Goal: Communication & Community: Answer question/provide support

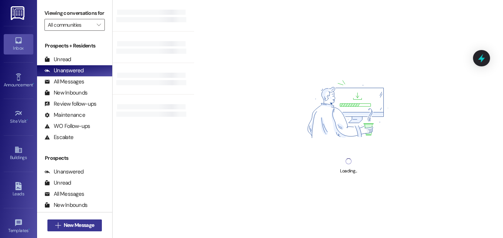
click at [80, 225] on span "New Message" at bounding box center [79, 225] width 30 height 8
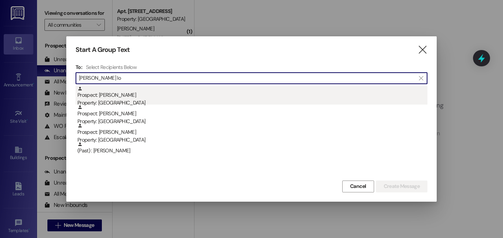
click at [127, 100] on div "Property: [GEOGRAPHIC_DATA]" at bounding box center [252, 103] width 350 height 8
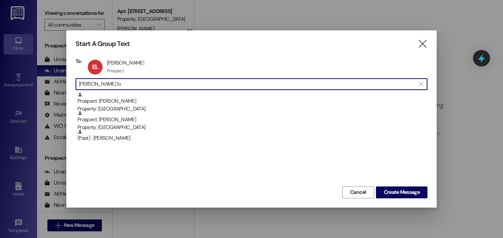
drag, startPoint x: 101, startPoint y: 84, endPoint x: 80, endPoint y: 76, distance: 22.2
click at [80, 76] on div "To: EL [PERSON_NAME] [PERSON_NAME] Prospect Prospect click to remove  [PERSON_…" at bounding box center [252, 121] width 352 height 127
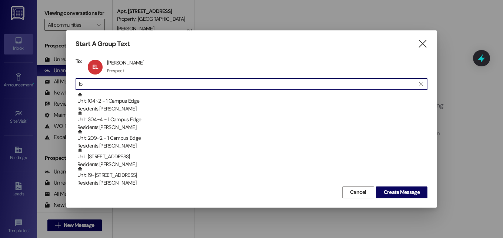
type input "l"
type input "r"
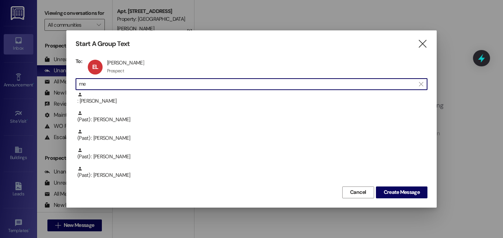
type input "m"
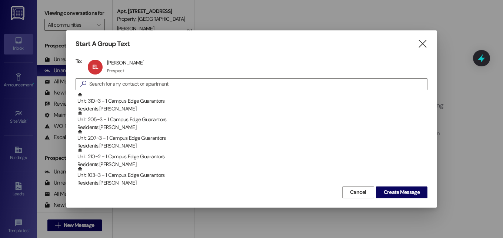
drag, startPoint x: 421, startPoint y: 45, endPoint x: 253, endPoint y: 23, distance: 169.6
click at [253, 23] on div at bounding box center [251, 119] width 503 height 238
click at [414, 43] on div "Start A Group Text " at bounding box center [252, 44] width 352 height 9
click at [422, 43] on icon "" at bounding box center [422, 44] width 10 height 8
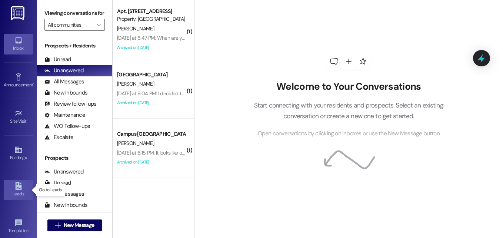
click at [16, 192] on div "Leads" at bounding box center [18, 193] width 37 height 7
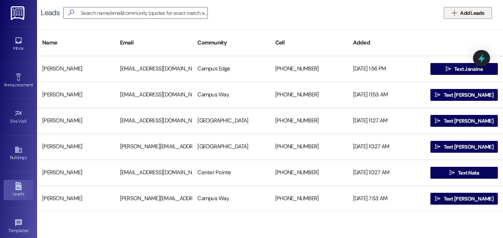
drag, startPoint x: 466, startPoint y: 14, endPoint x: 447, endPoint y: 10, distance: 19.9
click at [447, 10] on button " Add Leads" at bounding box center [468, 13] width 48 height 12
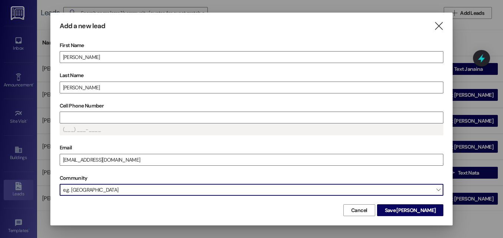
click at [171, 188] on span "e.g. [GEOGRAPHIC_DATA]" at bounding box center [252, 190] width 384 height 12
click at [218, 190] on span "[GEOGRAPHIC_DATA]" at bounding box center [252, 190] width 384 height 12
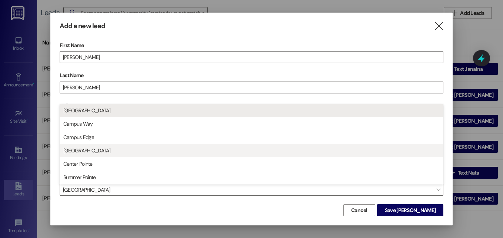
click at [90, 150] on span "[GEOGRAPHIC_DATA]" at bounding box center [86, 150] width 47 height 7
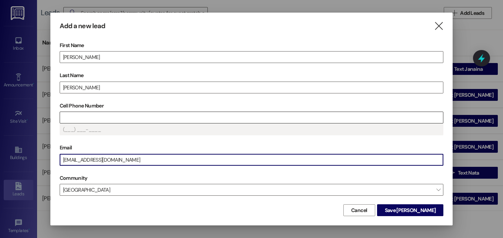
click at [100, 118] on input "Cell Phone Number" at bounding box center [251, 117] width 383 height 11
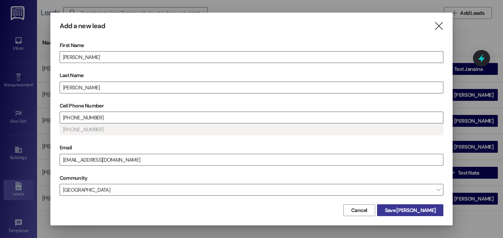
click at [412, 208] on span "Save [PERSON_NAME]" at bounding box center [410, 210] width 51 height 8
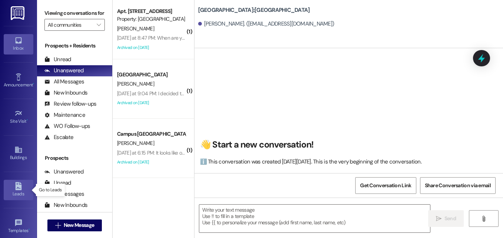
click at [15, 187] on icon at bounding box center [18, 186] width 6 height 8
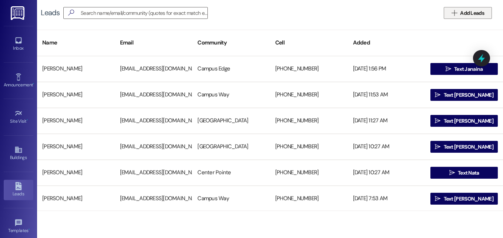
click at [454, 14] on icon "" at bounding box center [455, 13] width 6 height 6
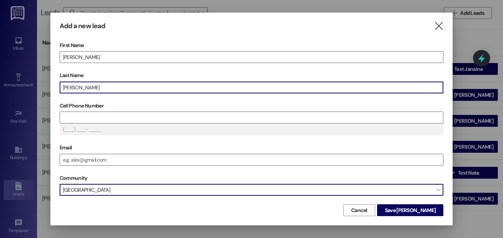
click at [96, 190] on span "[GEOGRAPHIC_DATA]" at bounding box center [252, 190] width 384 height 12
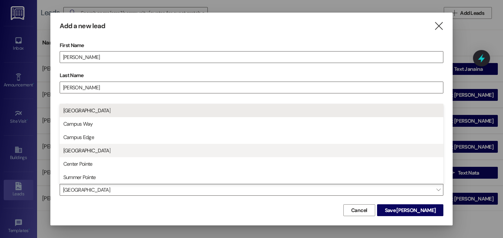
click at [80, 150] on span "[GEOGRAPHIC_DATA]" at bounding box center [86, 150] width 47 height 7
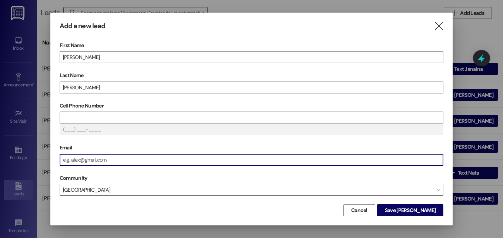
click at [73, 158] on input "Email" at bounding box center [251, 159] width 383 height 11
click at [98, 118] on input "Cell Phone Number" at bounding box center [251, 117] width 383 height 11
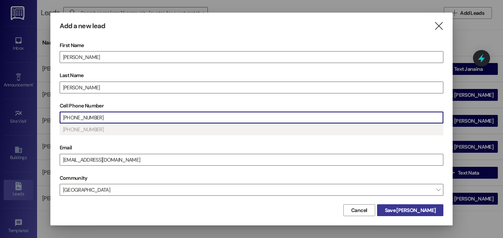
click at [421, 211] on span "Save [PERSON_NAME]" at bounding box center [410, 210] width 51 height 8
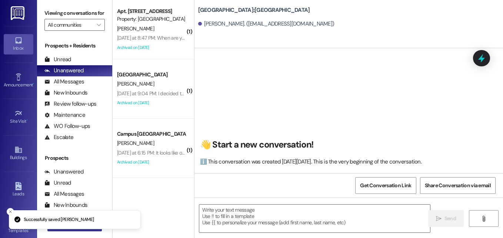
click at [67, 231] on button " New Message" at bounding box center [74, 225] width 55 height 12
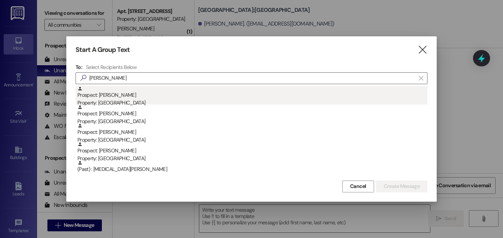
click at [110, 98] on div "Prospect: [PERSON_NAME] Property: [GEOGRAPHIC_DATA]" at bounding box center [252, 96] width 350 height 21
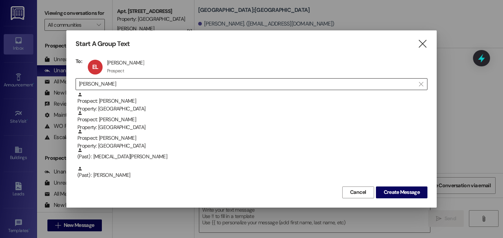
click at [94, 85] on input "[PERSON_NAME]" at bounding box center [247, 84] width 336 height 10
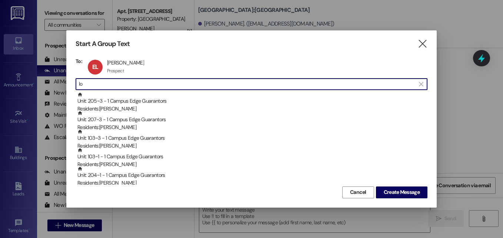
type input "l"
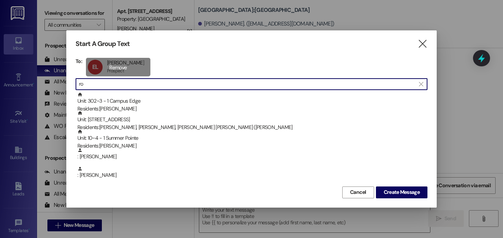
type input "r"
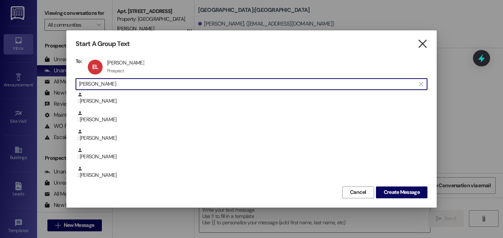
type input "[PERSON_NAME]"
click at [426, 44] on icon "" at bounding box center [422, 44] width 10 height 8
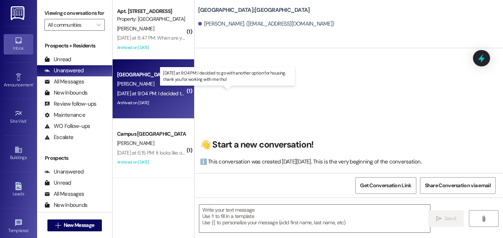
click at [166, 90] on div "[DATE] at 9:04 PM: I decided to go with another option for housing, thank you f…" at bounding box center [225, 93] width 217 height 7
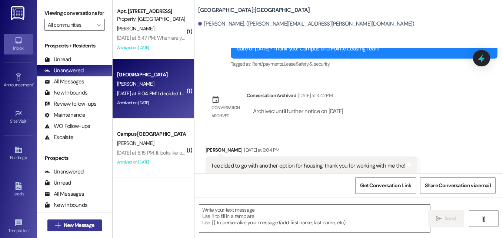
click at [97, 228] on button " New Message" at bounding box center [74, 225] width 55 height 12
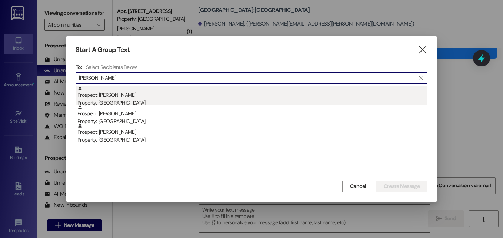
type input "[PERSON_NAME]"
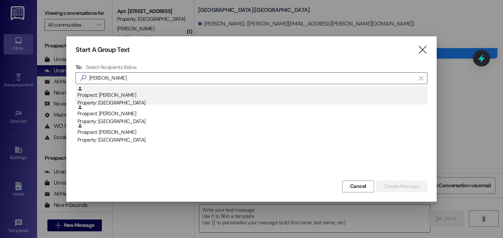
click at [121, 101] on div "Property: [GEOGRAPHIC_DATA]" at bounding box center [252, 103] width 350 height 8
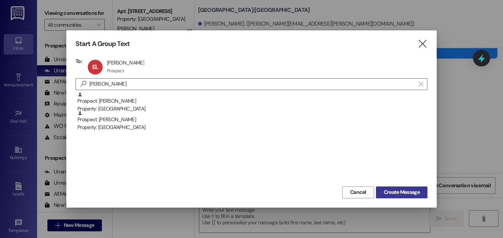
click at [395, 188] on button "Create Message" at bounding box center [401, 192] width 51 height 12
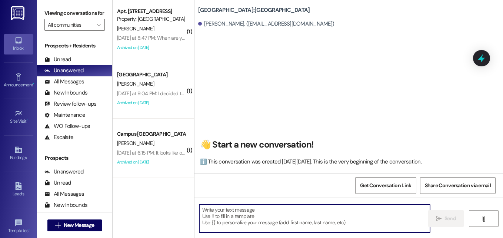
click at [253, 212] on textarea at bounding box center [314, 218] width 231 height 28
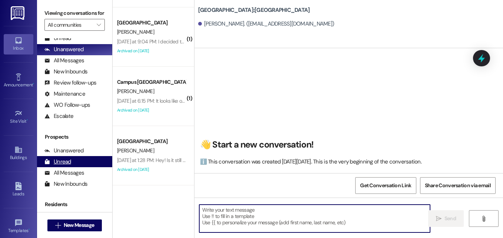
scroll to position [21, 0]
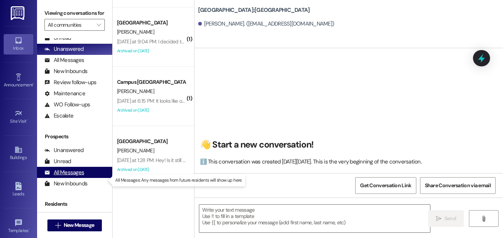
click at [68, 176] on div "All Messages" at bounding box center [64, 173] width 40 height 8
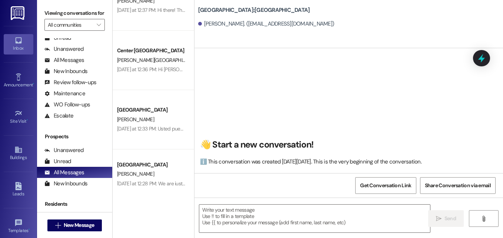
scroll to position [625, 0]
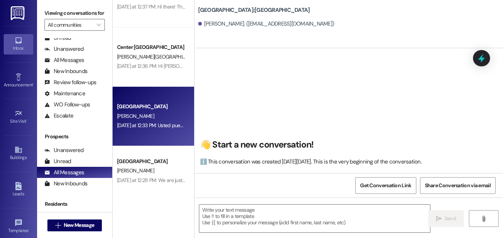
click at [154, 116] on div "[PERSON_NAME]" at bounding box center [151, 115] width 70 height 9
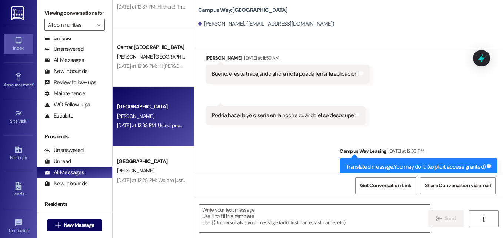
scroll to position [169, 0]
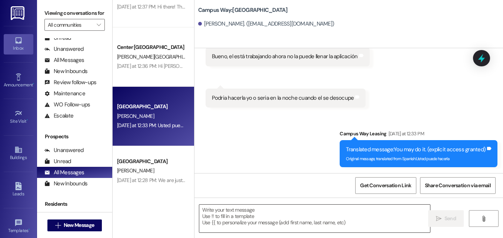
click at [255, 216] on textarea at bounding box center [314, 218] width 231 height 28
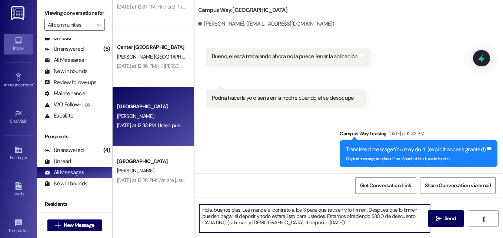
paste textarea "[URL][DOMAIN_NAME]"
drag, startPoint x: 414, startPoint y: 215, endPoint x: 212, endPoint y: 222, distance: 202.0
click at [212, 222] on textarea "Hola, buenos dias. Les mande el contrato a los 3 para que revisen y lo firmen. …" at bounding box center [314, 218] width 231 height 28
click at [266, 223] on textarea "Hola, buenos dias. Les mande el contrato a los 3 para que revisen y lo firmen. …" at bounding box center [314, 218] width 231 height 28
drag, startPoint x: 230, startPoint y: 217, endPoint x: 203, endPoint y: 219, distance: 27.1
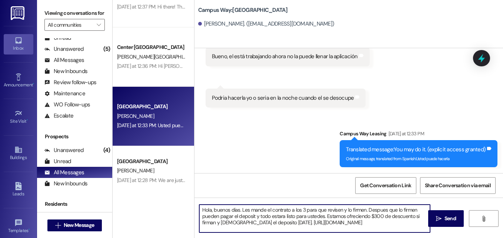
click at [203, 219] on textarea "Hola, buenos dias. Les mande el contrato a los 3 para que revisen y lo firmen. …" at bounding box center [314, 218] width 231 height 28
click at [248, 223] on textarea "Hola, buenos dias. Les mande el contrato a los 3 para que revisen y lo firmen. …" at bounding box center [314, 218] width 231 height 28
type textarea "Hola, buenos dias. Les mande el contrato a los 3 para que revisen y lo firmen. …"
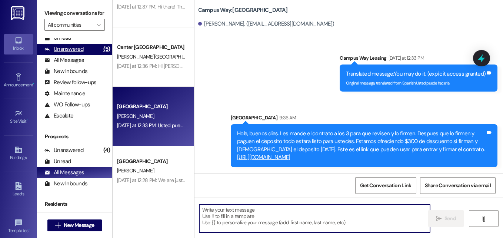
scroll to position [0, 0]
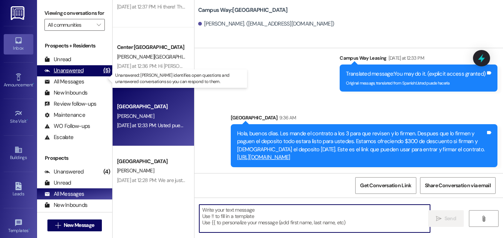
click at [69, 74] on div "Unanswered" at bounding box center [63, 71] width 39 height 8
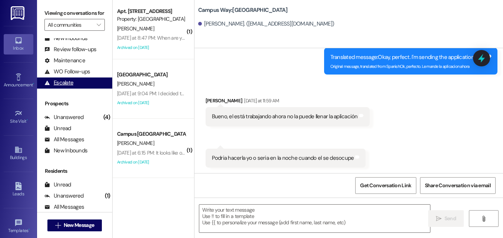
scroll to position [59, 0]
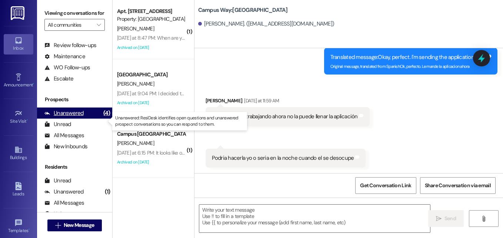
click at [65, 117] on div "Unanswered" at bounding box center [63, 113] width 39 height 8
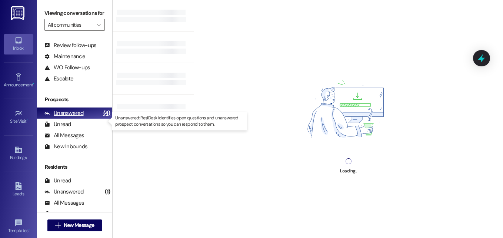
click at [72, 117] on div "Unanswered" at bounding box center [63, 113] width 39 height 8
click at [60, 117] on div "Unanswered" at bounding box center [63, 113] width 39 height 8
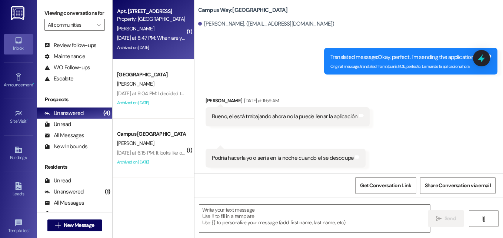
scroll to position [52, 0]
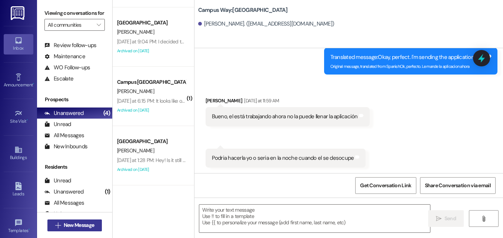
click at [85, 228] on span "New Message" at bounding box center [79, 225] width 30 height 8
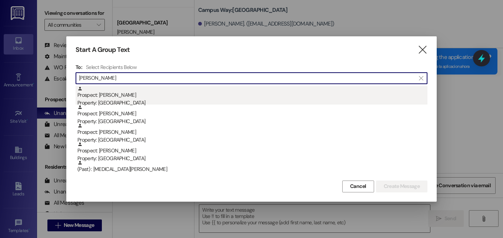
click at [107, 102] on div "Property: [GEOGRAPHIC_DATA]" at bounding box center [252, 103] width 350 height 8
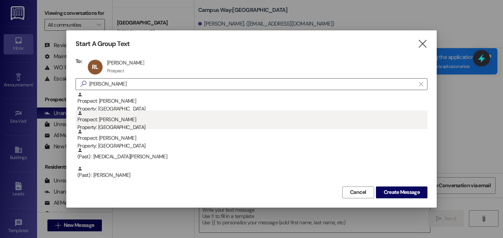
click at [113, 127] on div "Property: [GEOGRAPHIC_DATA]" at bounding box center [252, 127] width 350 height 8
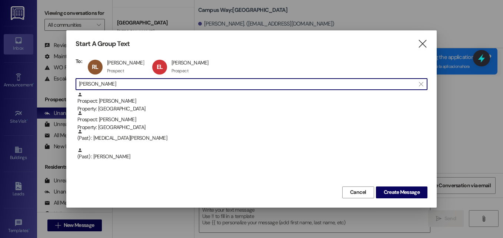
click at [88, 83] on input "[PERSON_NAME]" at bounding box center [247, 84] width 336 height 10
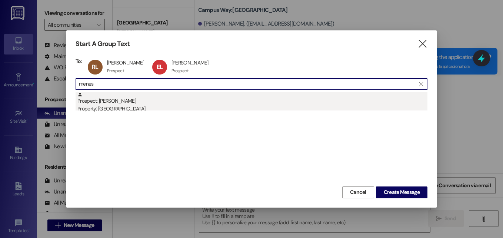
type input "menes"
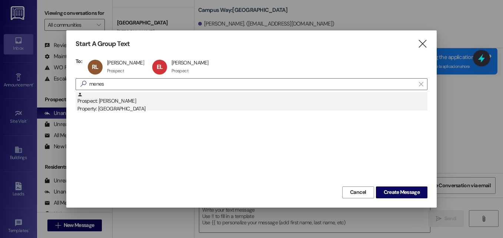
click at [111, 103] on div "Prospect: [PERSON_NAME] Property: [GEOGRAPHIC_DATA]" at bounding box center [252, 102] width 350 height 21
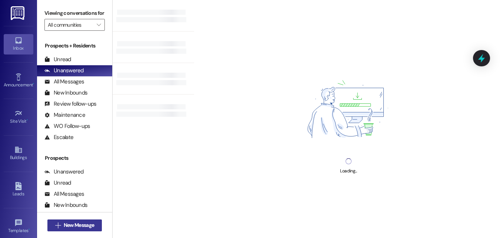
drag, startPoint x: 98, startPoint y: 223, endPoint x: 82, endPoint y: 228, distance: 16.2
click at [82, 228] on span "New Message" at bounding box center [79, 225] width 30 height 8
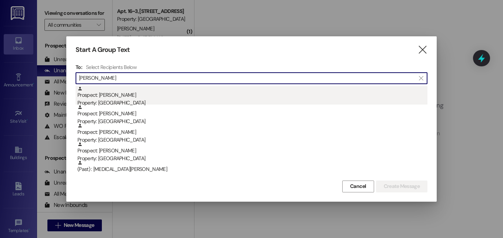
type input "[PERSON_NAME]"
click at [99, 99] on div "Property: [GEOGRAPHIC_DATA]" at bounding box center [252, 103] width 350 height 8
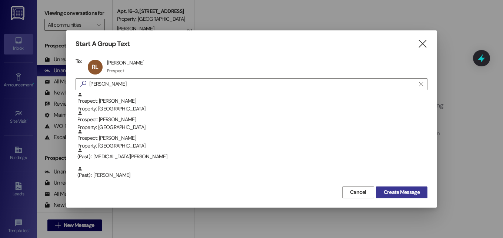
click at [397, 192] on span "Create Message" at bounding box center [402, 192] width 36 height 8
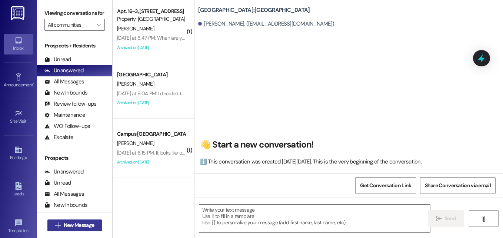
click at [85, 228] on span "New Message" at bounding box center [79, 225] width 30 height 8
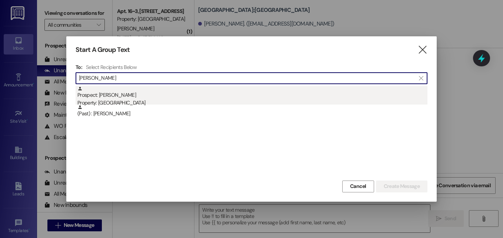
type input "[PERSON_NAME]"
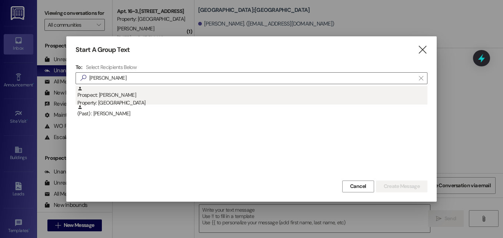
click at [98, 101] on div "Property: [GEOGRAPHIC_DATA]" at bounding box center [252, 103] width 350 height 8
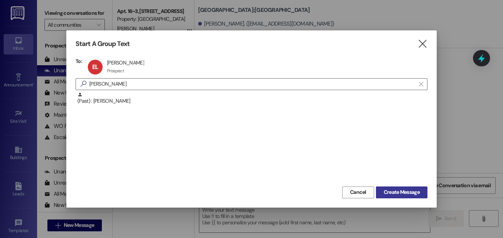
click at [406, 193] on span "Create Message" at bounding box center [402, 192] width 36 height 8
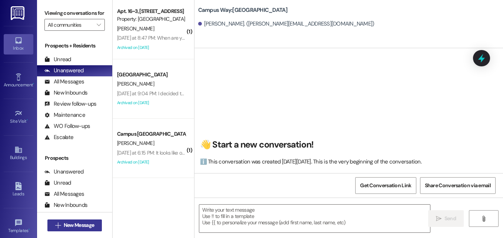
click at [91, 223] on span "New Message" at bounding box center [79, 225] width 30 height 8
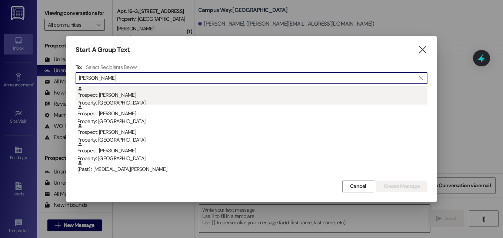
type input "[PERSON_NAME]"
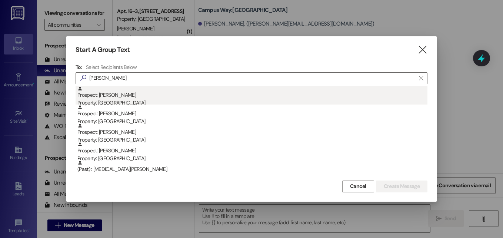
click at [111, 95] on div "Prospect: [PERSON_NAME] Property: [GEOGRAPHIC_DATA]" at bounding box center [252, 96] width 350 height 21
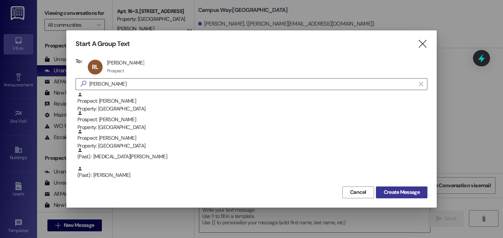
click at [390, 193] on span "Create Message" at bounding box center [402, 192] width 36 height 8
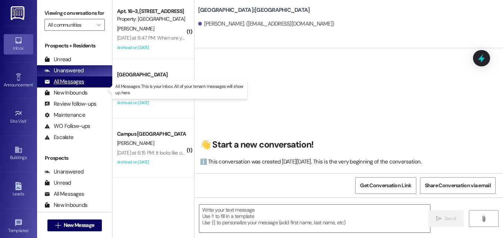
click at [75, 87] on div "All Messages (undefined)" at bounding box center [74, 81] width 75 height 11
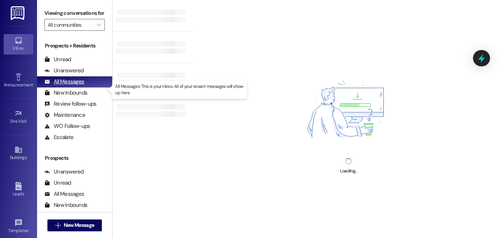
click at [52, 86] on div "All Messages" at bounding box center [64, 82] width 40 height 8
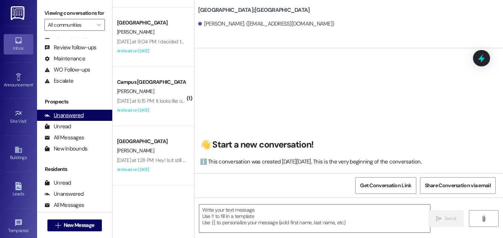
scroll to position [56, 0]
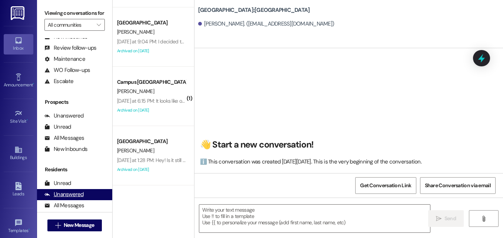
click at [64, 198] on div "Unanswered" at bounding box center [63, 194] width 39 height 8
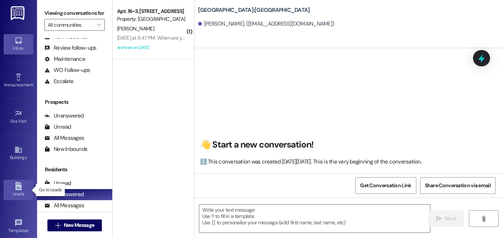
click at [21, 190] on div "Leads" at bounding box center [18, 193] width 37 height 7
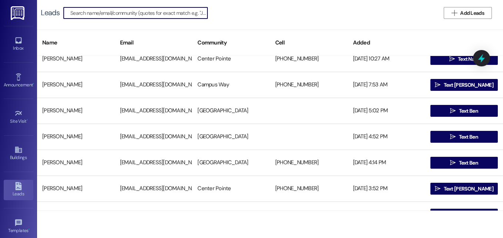
scroll to position [129, 0]
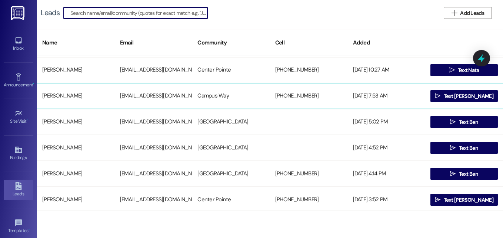
click at [139, 101] on div "[EMAIL_ADDRESS][DOMAIN_NAME]" at bounding box center [154, 96] width 78 height 15
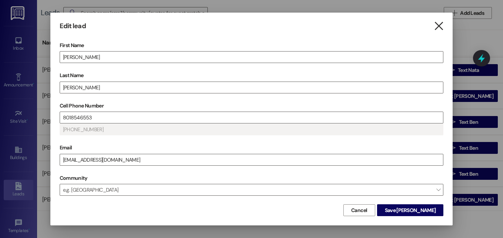
click at [440, 26] on icon "" at bounding box center [439, 26] width 10 height 8
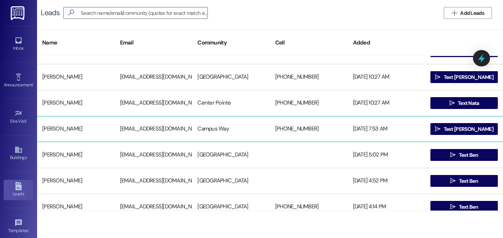
scroll to position [95, 0]
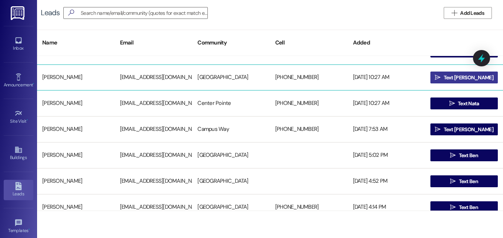
click at [459, 74] on span "Text [PERSON_NAME]" at bounding box center [469, 78] width 50 height 8
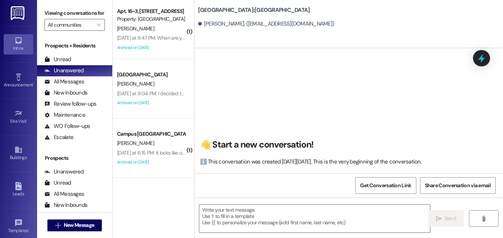
scroll to position [0, 0]
